Goal: Find specific page/section: Find specific page/section

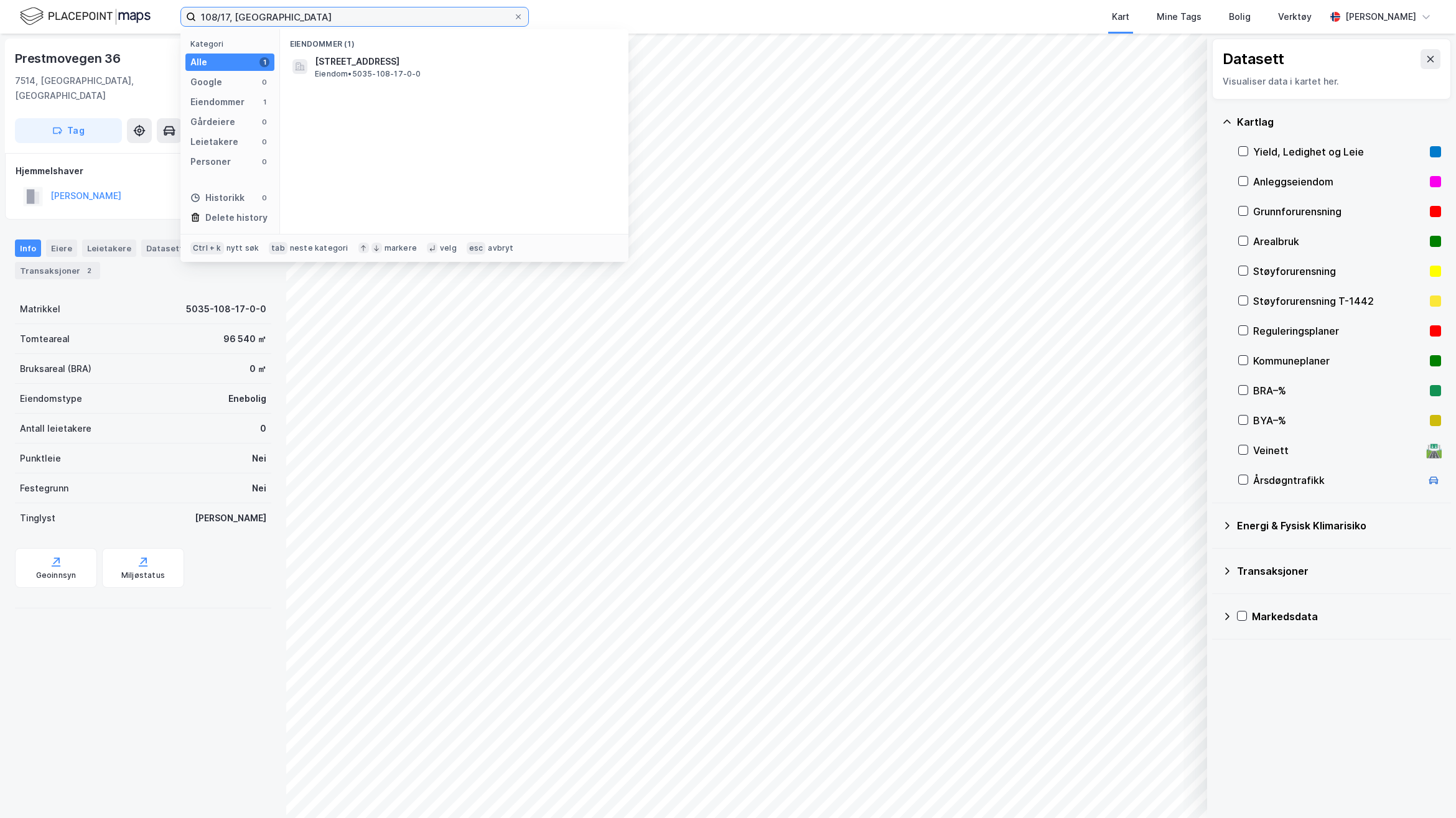
drag, startPoint x: 328, startPoint y: 14, endPoint x: 104, endPoint y: 16, distance: 224.0
click at [106, 16] on div "108/17, Stjørdal Kategori Alle 1 Google 0 Eiendommer 1 Gårdeiere 0 Leietakere 0…" at bounding box center [728, 16] width 1456 height 34
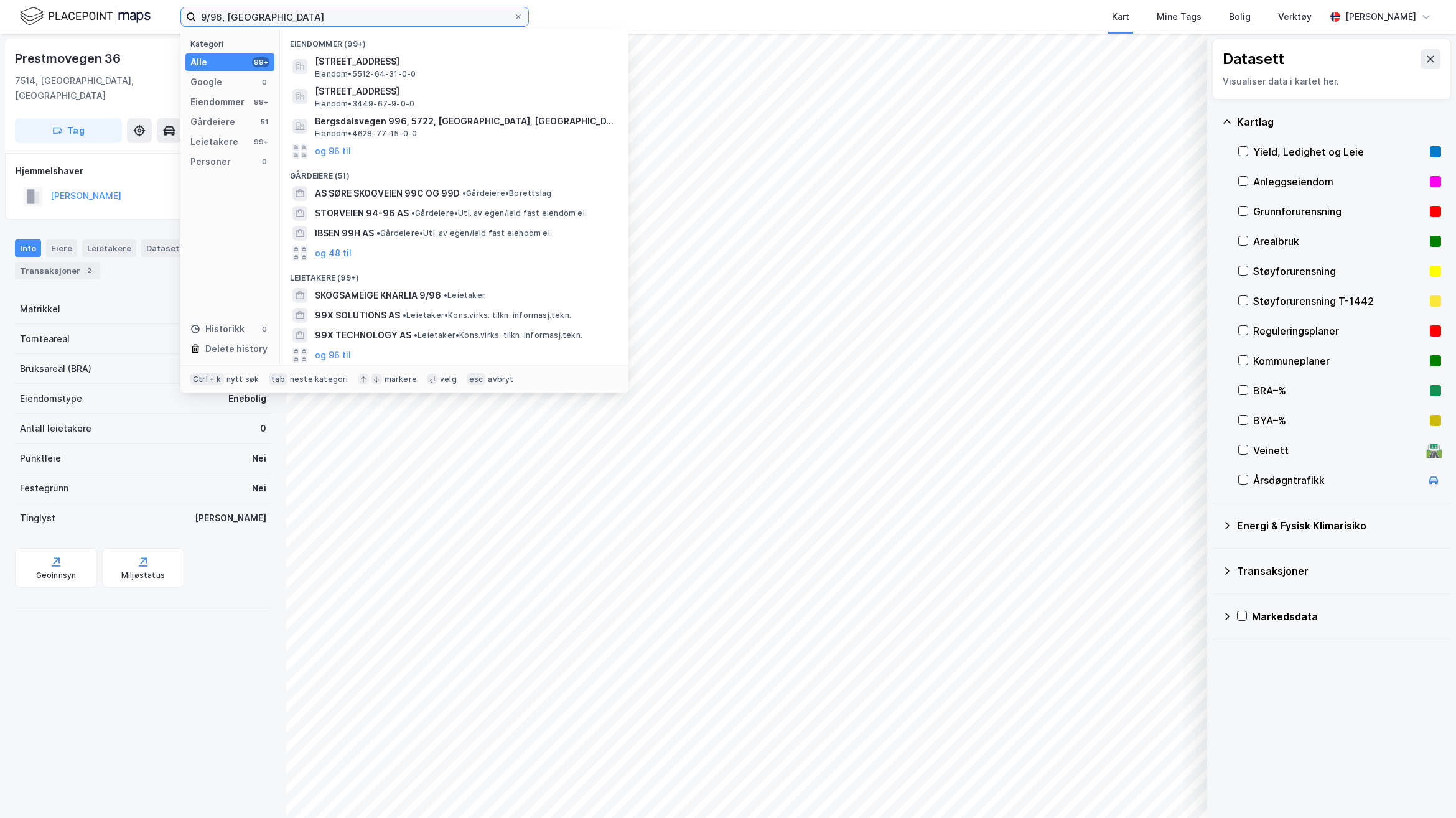
type input "9/96, [GEOGRAPHIC_DATA]"
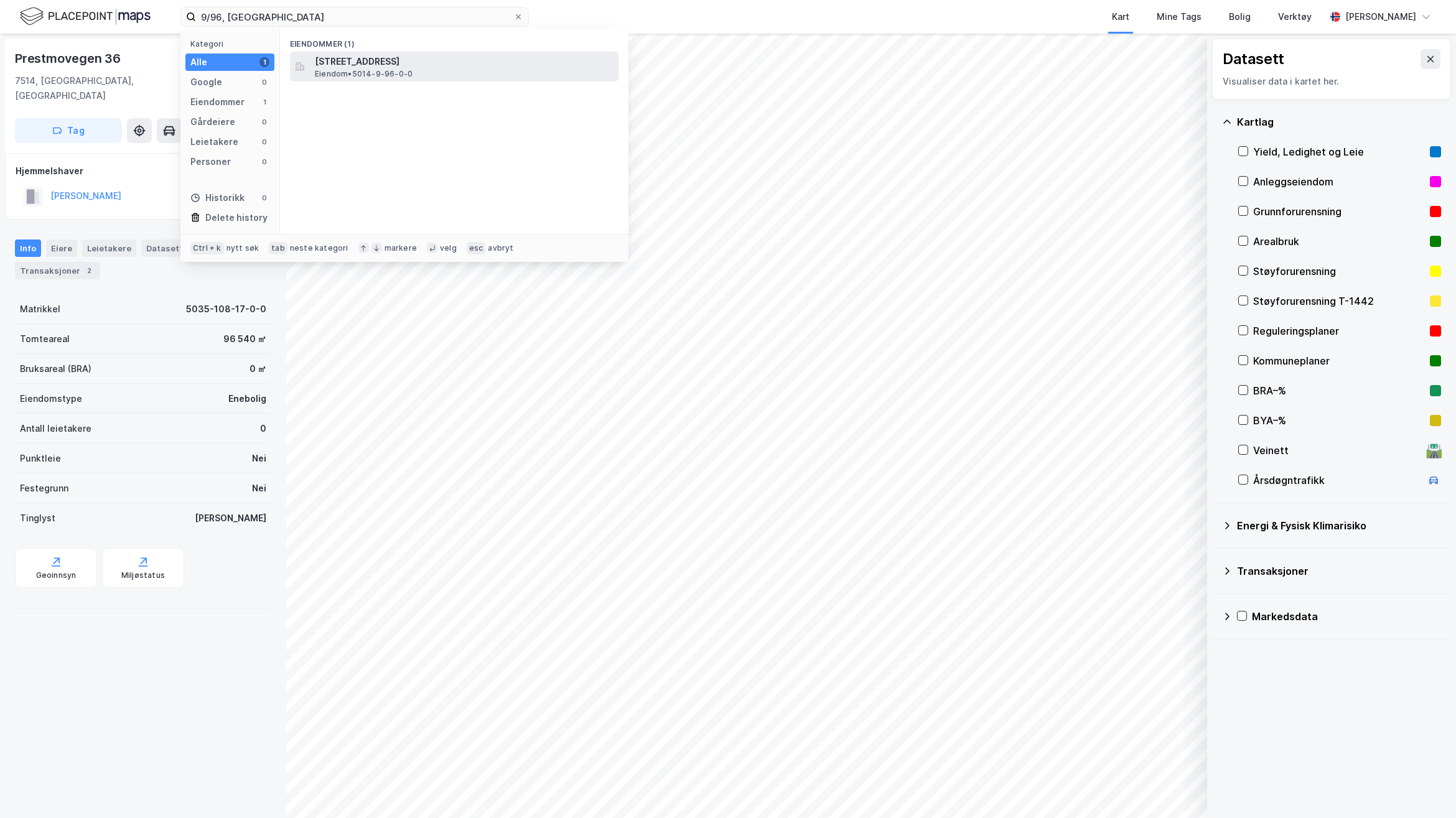
click at [495, 58] on span "[STREET_ADDRESS]" at bounding box center [464, 61] width 298 height 15
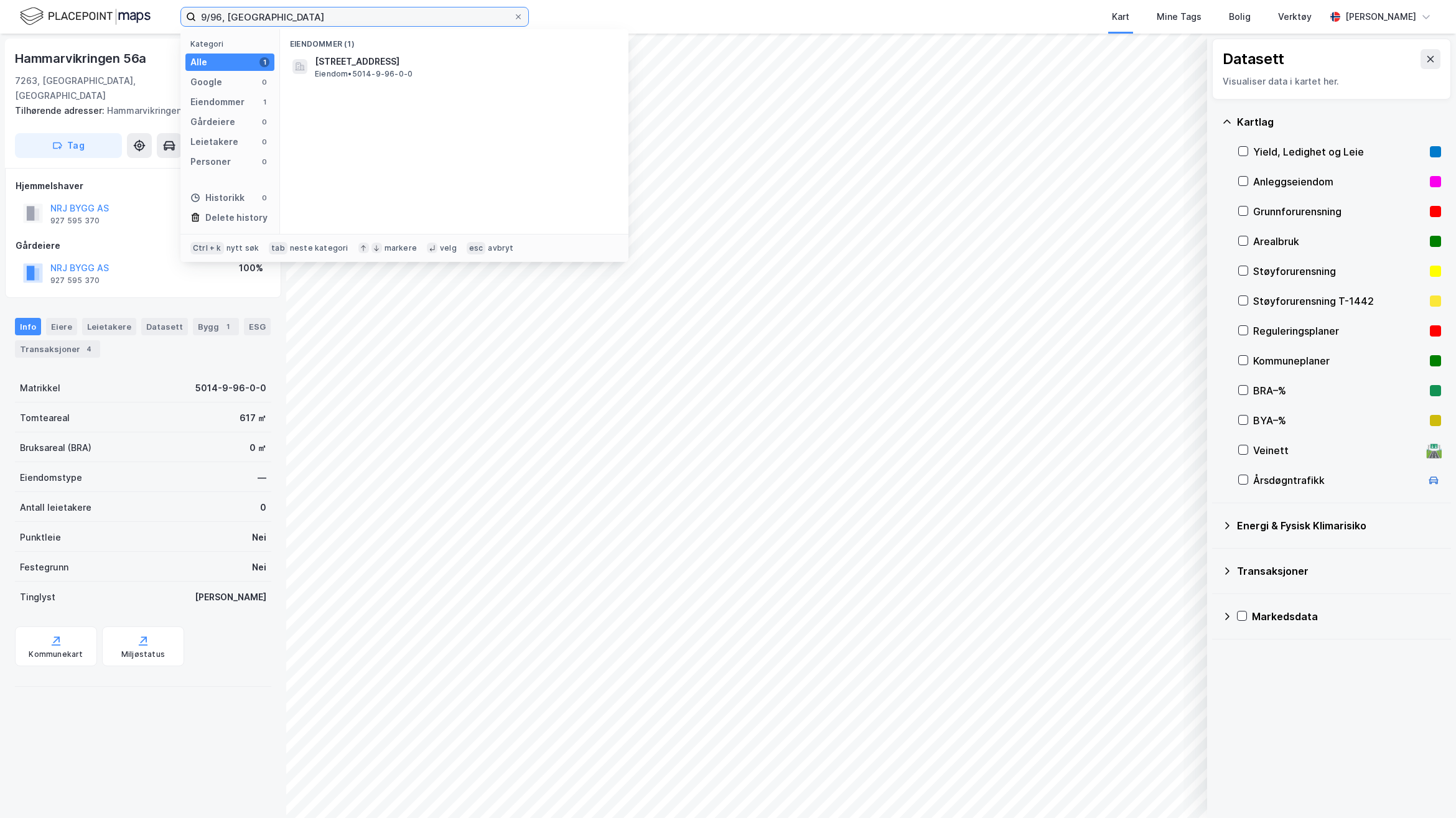
drag, startPoint x: 316, startPoint y: 17, endPoint x: 44, endPoint y: 14, distance: 272.0
click at [44, 14] on div "9/96, Frøya Kategori Alle 1 Google 0 Eiendommer 1 Gårdeiere 0 Leietakere 0 Pers…" at bounding box center [728, 16] width 1456 height 34
